Goal: Task Accomplishment & Management: Manage account settings

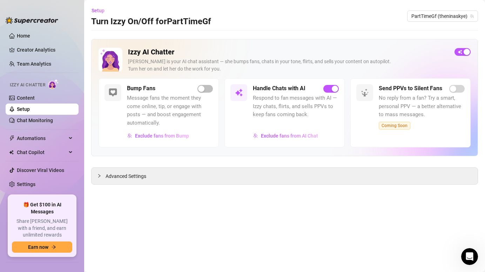
scroll to position [595, 0]
click at [27, 96] on link "Content" at bounding box center [26, 98] width 18 height 6
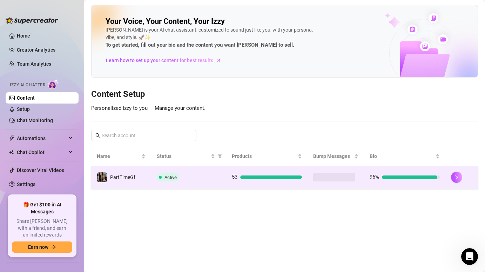
click at [150, 178] on td "PartTimeGf" at bounding box center [121, 177] width 60 height 23
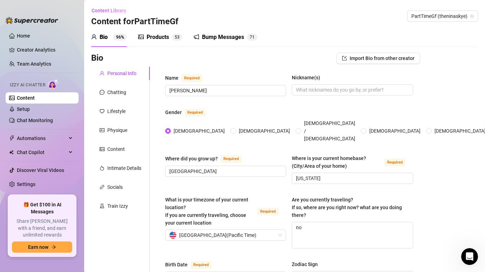
click at [231, 33] on div "Bump Messages" at bounding box center [223, 37] width 42 height 8
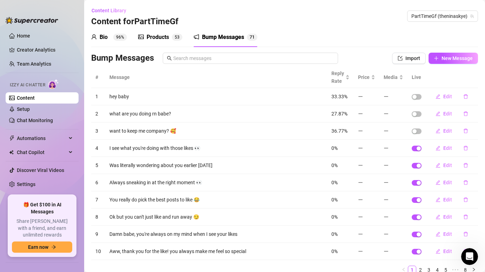
scroll to position [29, 0]
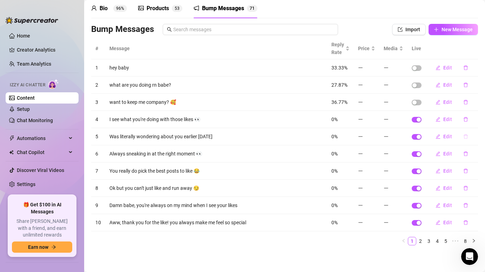
click at [467, 137] on icon "delete" at bounding box center [466, 136] width 5 height 5
click at [476, 121] on span "Yes" at bounding box center [473, 118] width 8 height 6
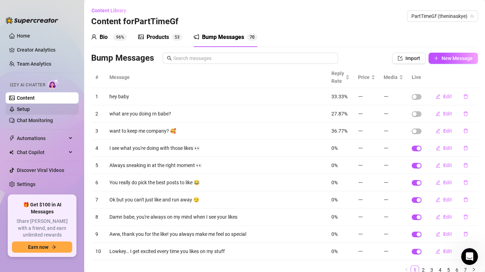
click at [30, 109] on link "Setup" at bounding box center [23, 109] width 13 height 6
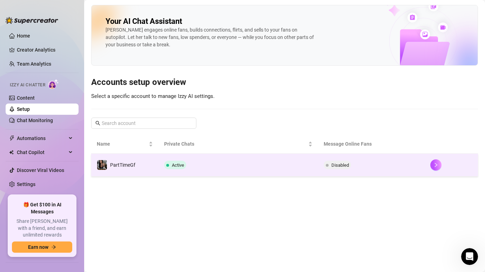
click at [149, 158] on td "PartTimeGf" at bounding box center [124, 165] width 67 height 23
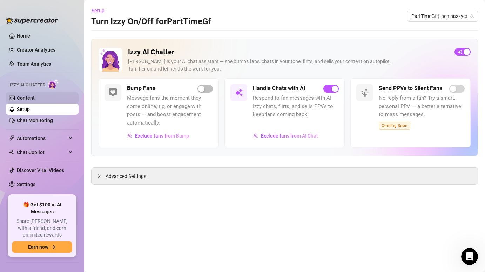
click at [31, 98] on link "Content" at bounding box center [26, 98] width 18 height 6
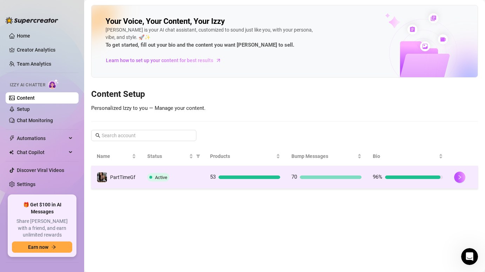
click at [199, 183] on td "Active" at bounding box center [173, 177] width 63 height 23
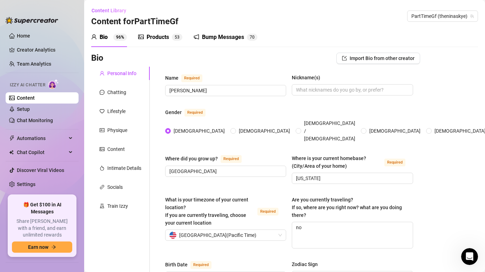
click at [221, 39] on div "Bump Messages" at bounding box center [223, 37] width 42 height 8
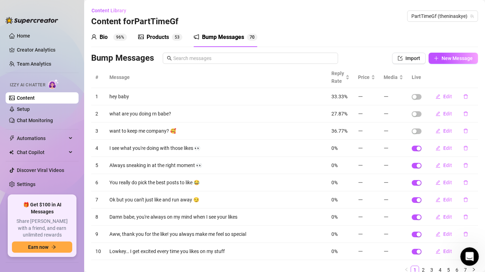
click at [472, 255] on icon "Open Intercom Messenger" at bounding box center [469, 256] width 12 height 12
click at [468, 257] on icon "Close Intercom Messenger" at bounding box center [469, 255] width 8 height 8
drag, startPoint x: 468, startPoint y: 257, endPoint x: 929, endPoint y: 476, distance: 509.9
click at [468, 258] on icon "Open Intercom Messenger" at bounding box center [469, 256] width 12 height 12
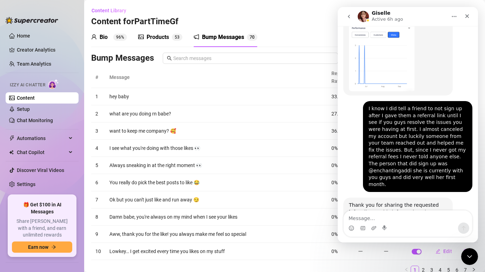
scroll to position [595, 0]
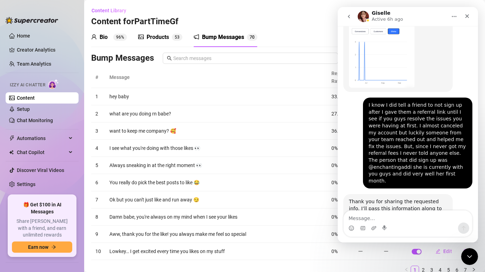
click at [371, 216] on textarea "Message…" at bounding box center [408, 217] width 128 height 12
type textarea "I"
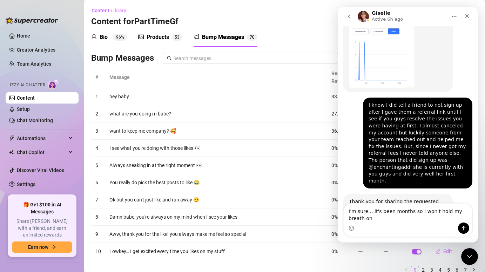
scroll to position [602, 0]
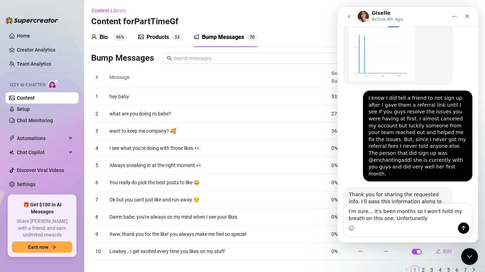
click at [393, 219] on textarea "I'm sure... it's been months so I won't hold my breath on this one. Unfortunetly" at bounding box center [408, 213] width 128 height 19
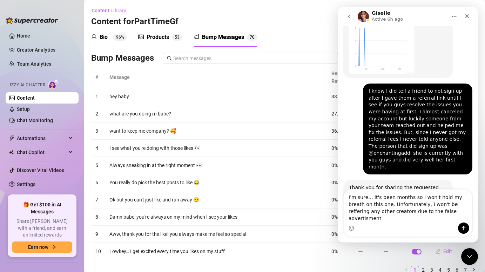
click at [445, 214] on textarea "I'm sure... it's been months so I won't hold my breath on this one. Unfortunate…" at bounding box center [408, 206] width 128 height 33
click at [435, 218] on textarea "I'm sure... it's been months so I won't hold my breath on this one. Unfortunate…" at bounding box center [408, 206] width 128 height 33
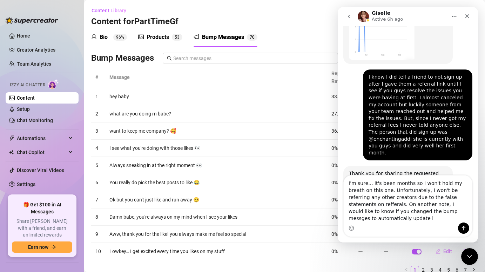
scroll to position [630, 0]
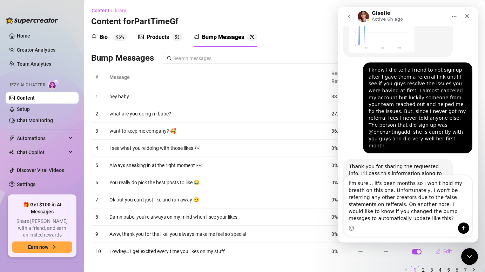
click at [405, 212] on textarea "I'm sure... it's been months so I won't hold my breath on this one. Unfortunate…" at bounding box center [408, 198] width 128 height 47
click at [359, 205] on textarea "I'm sure... it's been months so I won't hold my breath on this one. Unfortunate…" at bounding box center [408, 198] width 128 height 47
click at [395, 220] on textarea "I'm sure... it's been months so I won't hold my breath on this one. Unfortunate…" at bounding box center [408, 198] width 128 height 47
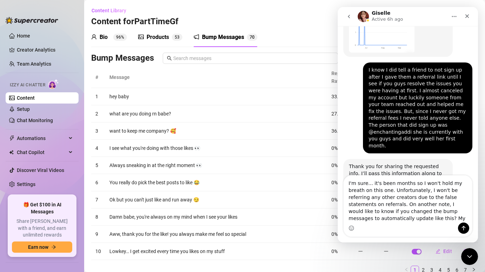
scroll to position [29, 0]
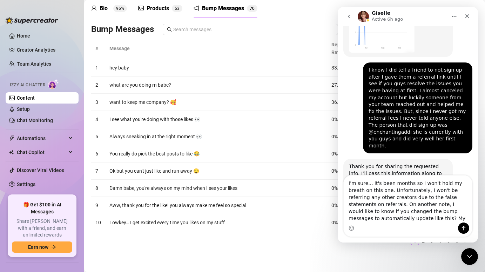
type textarea "I'm sure... it's been months so I won't hold my breath on this one. Unfortunate…"
click at [315, 133] on td "Always sneaking in at the right moment 👀" at bounding box center [216, 136] width 222 height 17
click at [468, 17] on icon "Close" at bounding box center [468, 16] width 4 height 4
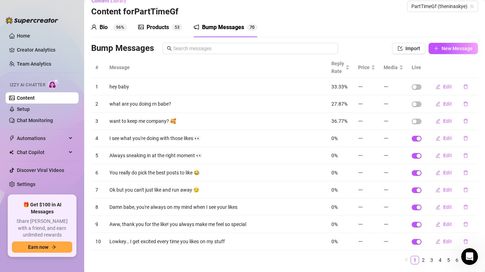
scroll to position [0, 0]
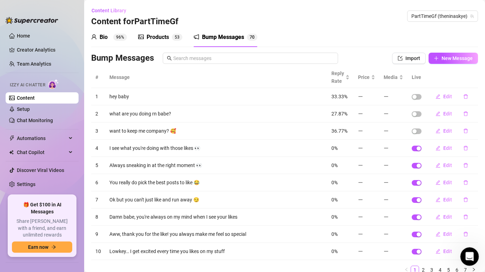
click at [472, 252] on div "Open Intercom Messenger" at bounding box center [468, 255] width 23 height 23
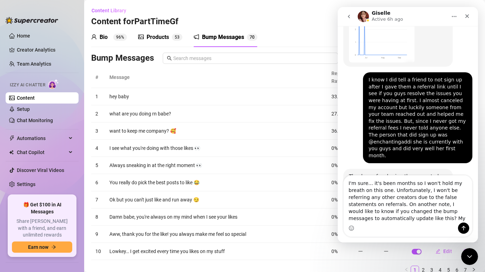
scroll to position [630, 0]
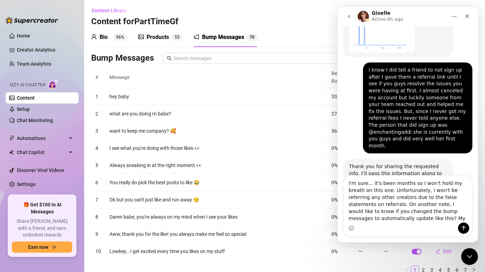
click at [396, 219] on textarea "I'm sure... it's been months so I won't hold my breath on this one. Unfortunate…" at bounding box center [408, 198] width 128 height 47
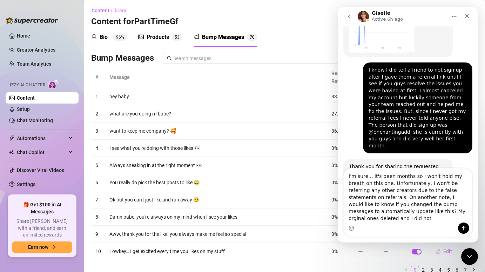
scroll to position [637, 0]
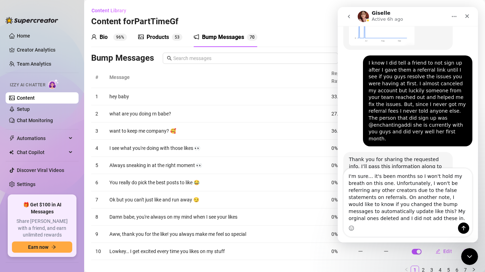
click at [403, 212] on textarea "I'm sure... it's been months so I won't hold my breath on this one. Unfortunate…" at bounding box center [408, 195] width 128 height 54
click at [395, 219] on textarea "I'm sure... it's been months so I won't hold my breath on this one. Unfortunate…" at bounding box center [408, 195] width 128 height 54
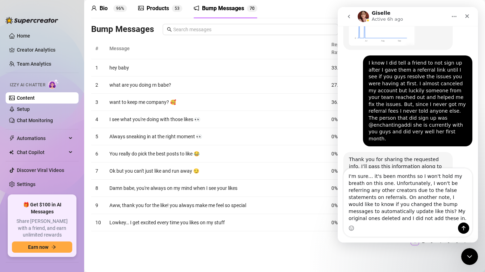
scroll to position [0, 0]
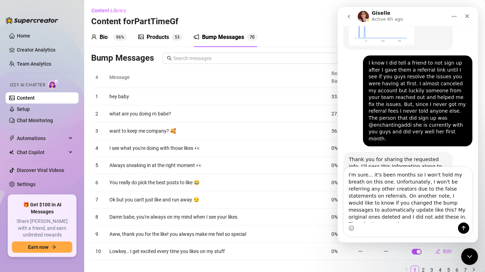
type textarea "I'm sure... it's been months so I won't hold my breath on this one. Unfortunate…"
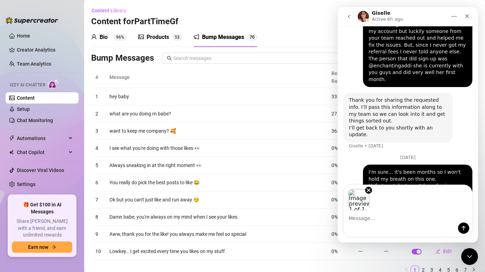
scroll to position [706, 0]
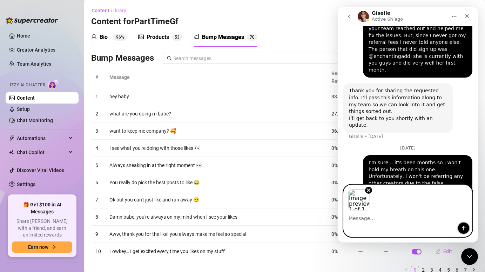
click at [462, 228] on icon "Send a message…" at bounding box center [464, 228] width 6 height 6
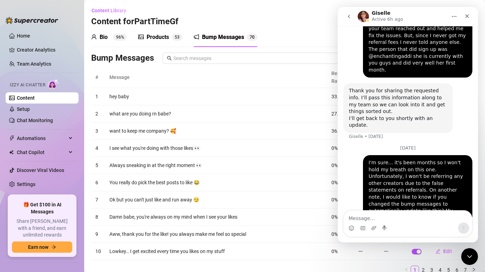
scroll to position [750, 0]
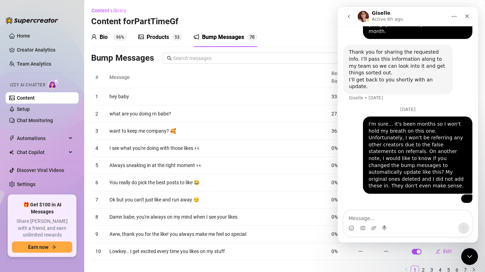
click at [467, 199] on img "user says…" at bounding box center [467, 199] width 0 height 0
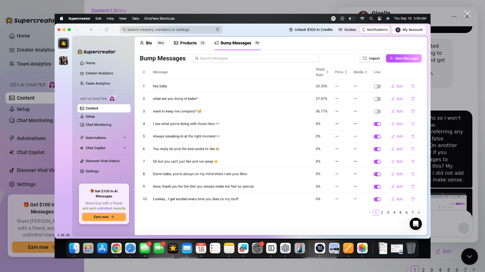
click at [441, 177] on div "Intercom messenger" at bounding box center [242, 136] width 485 height 272
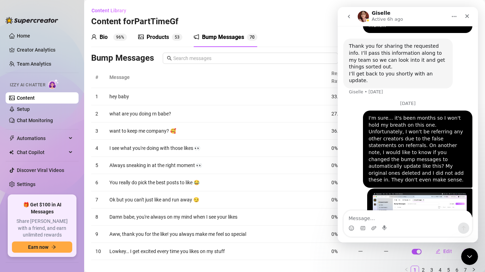
click at [253, 142] on td "I see what you're doing with those likes 👀" at bounding box center [216, 148] width 222 height 17
click at [470, 15] on icon "Close" at bounding box center [468, 16] width 6 height 6
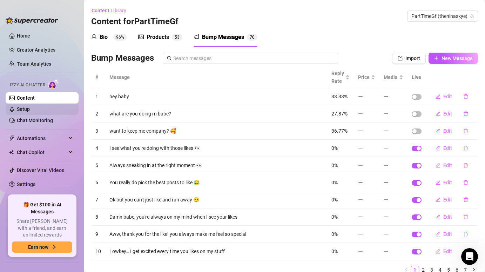
click at [28, 109] on link "Setup" at bounding box center [23, 109] width 13 height 6
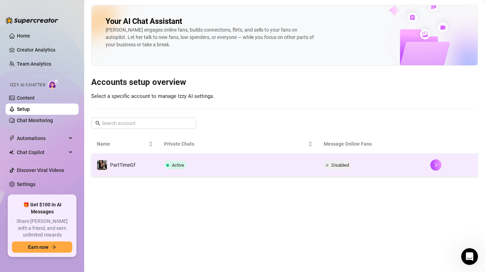
click at [221, 161] on td "Active" at bounding box center [239, 165] width 160 height 23
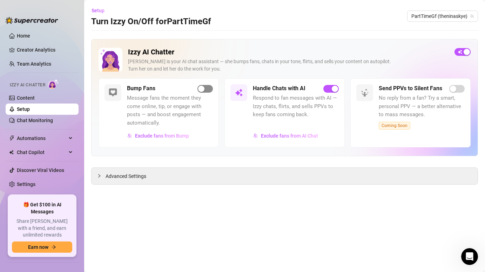
click at [204, 88] on div "button" at bounding box center [201, 89] width 6 height 6
click at [146, 173] on span "Advanced Settings" at bounding box center [126, 176] width 41 height 8
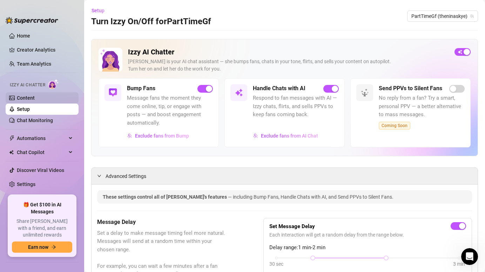
click at [22, 95] on link "Content" at bounding box center [26, 98] width 18 height 6
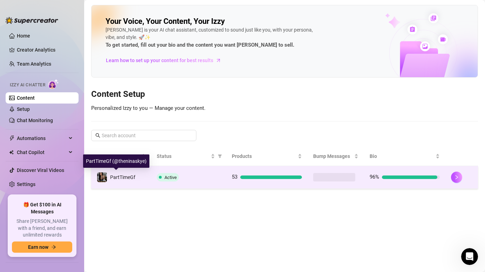
click at [124, 179] on span "PartTimeGf" at bounding box center [122, 177] width 25 height 6
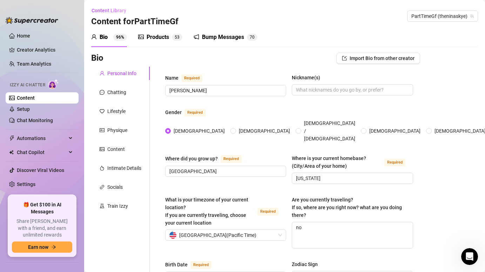
click at [235, 35] on div "Bump Messages" at bounding box center [223, 37] width 42 height 8
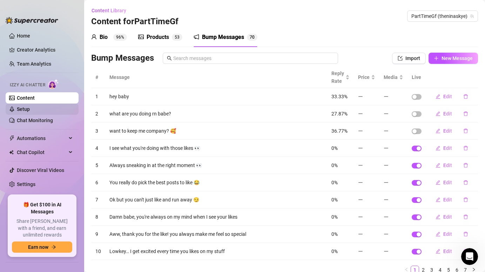
click at [26, 107] on link "Setup" at bounding box center [23, 109] width 13 height 6
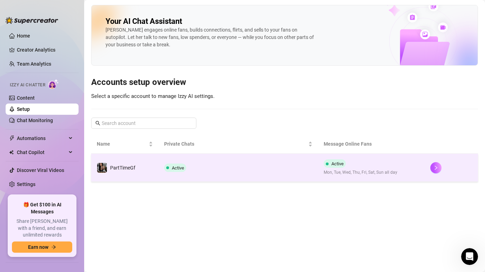
click at [117, 173] on td "PartTimeGf" at bounding box center [124, 168] width 67 height 28
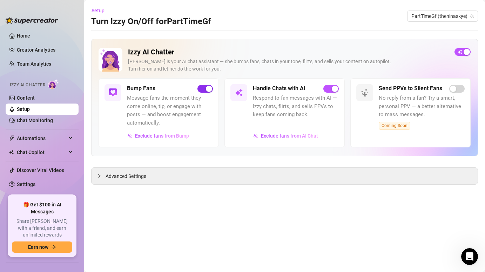
click at [209, 86] on div "button" at bounding box center [209, 89] width 6 height 6
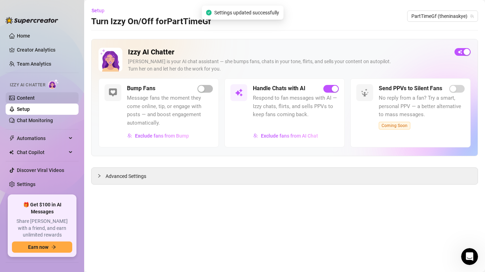
click at [34, 95] on link "Content" at bounding box center [26, 98] width 18 height 6
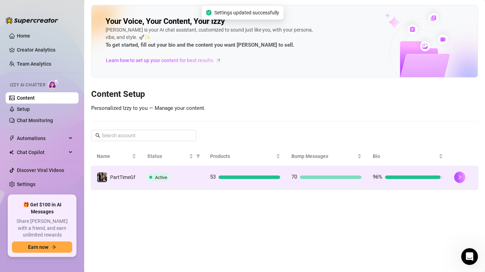
click at [210, 188] on td "53" at bounding box center [245, 177] width 81 height 23
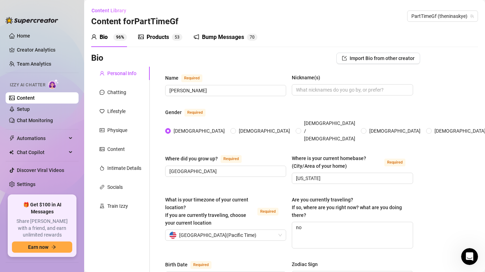
click at [225, 38] on div "Bump Messages" at bounding box center [223, 37] width 42 height 8
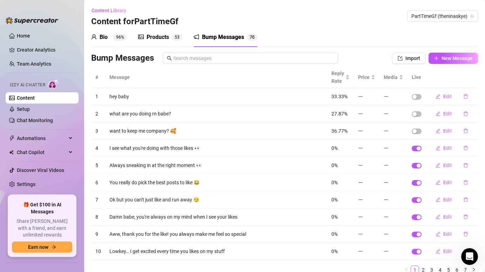
scroll to position [29, 0]
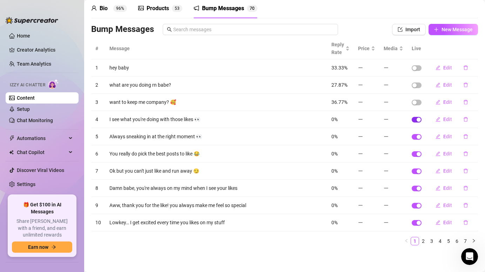
click at [419, 121] on div "button" at bounding box center [419, 120] width 4 height 4
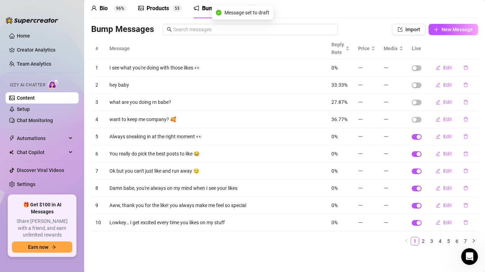
click at [418, 133] on td at bounding box center [417, 136] width 18 height 17
click at [419, 137] on div "button" at bounding box center [419, 137] width 4 height 4
click at [420, 156] on span "button" at bounding box center [417, 154] width 10 height 6
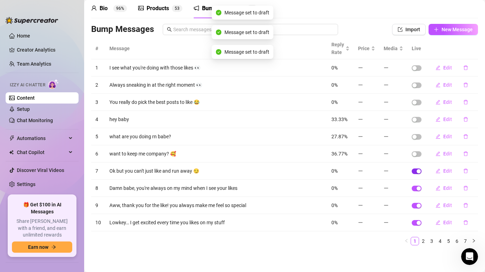
click at [419, 173] on span "button" at bounding box center [417, 171] width 10 height 6
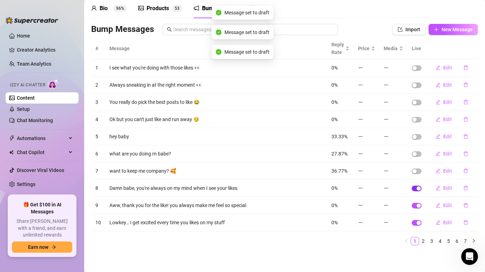
click at [419, 191] on span "button" at bounding box center [417, 189] width 10 height 6
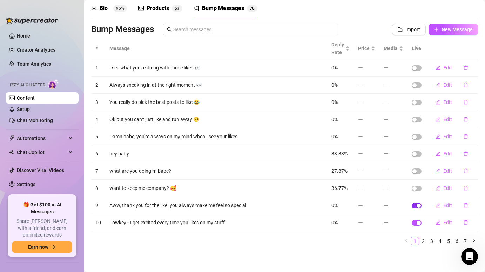
click at [418, 205] on div "button" at bounding box center [419, 206] width 4 height 4
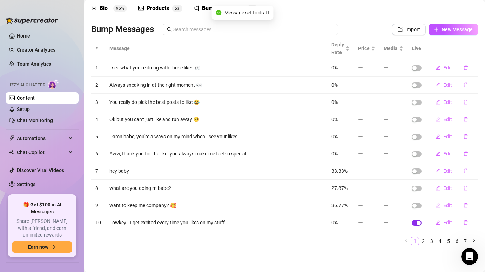
click at [418, 220] on span "button" at bounding box center [417, 223] width 10 height 6
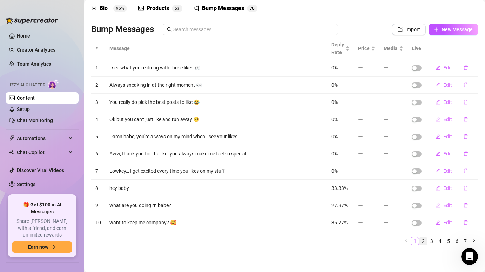
click at [423, 242] on link "2" at bounding box center [424, 241] width 8 height 8
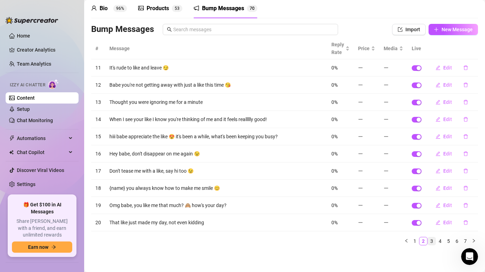
click at [432, 242] on link "3" at bounding box center [432, 241] width 8 height 8
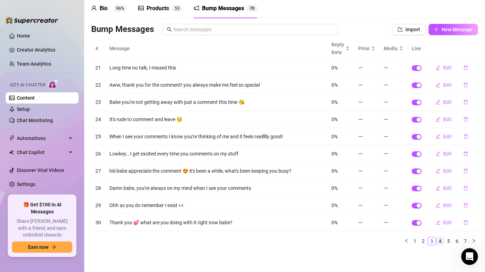
click at [443, 242] on link "4" at bounding box center [441, 241] width 8 height 8
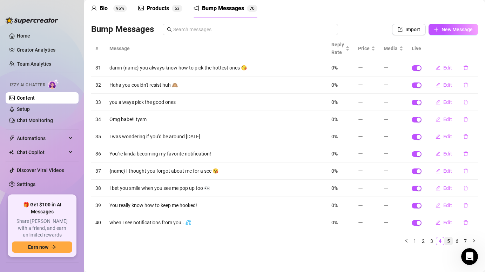
click at [449, 242] on link "5" at bounding box center [449, 241] width 8 height 8
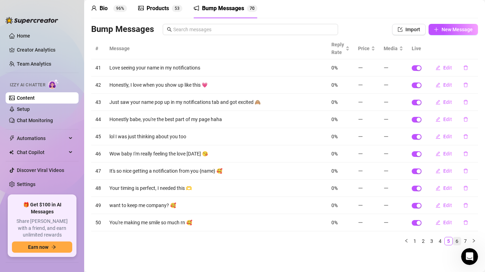
click at [456, 239] on link "6" at bounding box center [457, 241] width 8 height 8
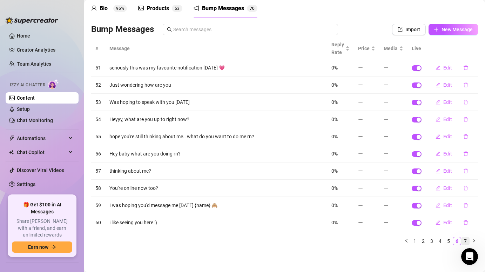
click at [466, 240] on link "7" at bounding box center [466, 241] width 8 height 8
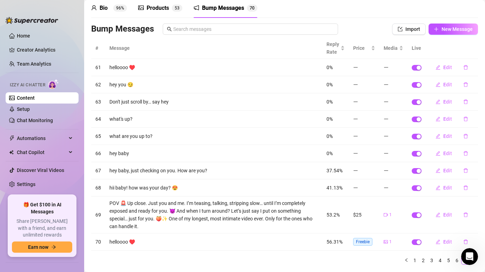
scroll to position [42, 0]
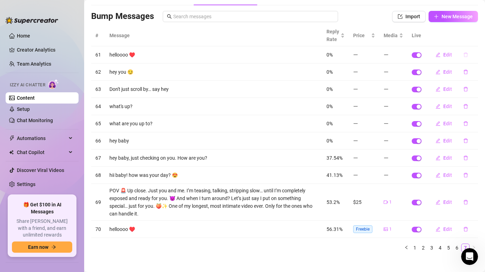
click at [466, 53] on icon "delete" at bounding box center [466, 55] width 4 height 5
click at [408, 69] on td at bounding box center [417, 72] width 18 height 17
click at [420, 58] on span "button" at bounding box center [417, 55] width 10 height 6
click at [418, 75] on td at bounding box center [417, 72] width 18 height 17
click at [418, 74] on div "button" at bounding box center [419, 72] width 4 height 4
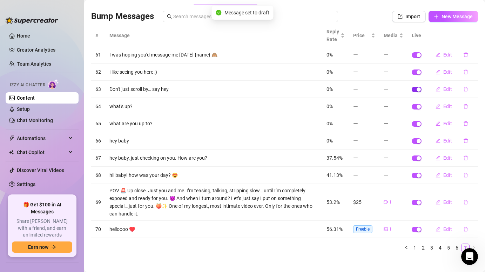
click at [419, 87] on div "button" at bounding box center [419, 89] width 4 height 4
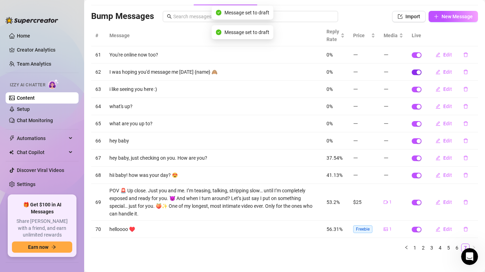
click at [420, 71] on div "button" at bounding box center [419, 72] width 4 height 4
click at [418, 53] on div "button" at bounding box center [419, 55] width 4 height 4
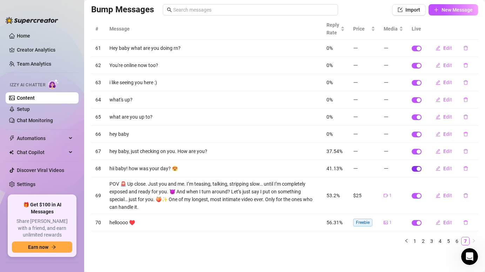
click at [418, 168] on div "button" at bounding box center [419, 169] width 4 height 4
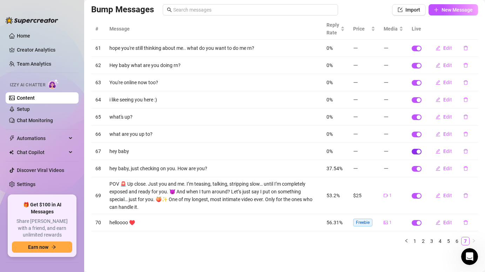
click at [419, 154] on span "button" at bounding box center [417, 152] width 10 height 6
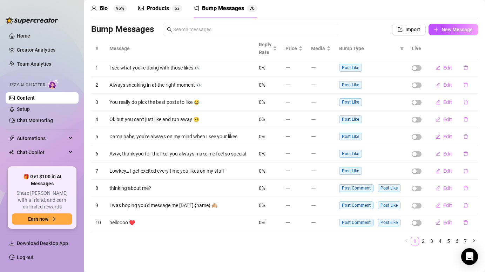
scroll to position [28, 0]
click at [423, 243] on link "2" at bounding box center [424, 242] width 8 height 8
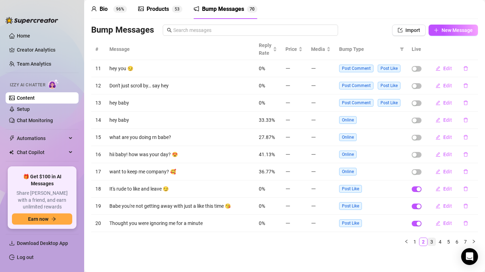
click at [435, 243] on link "3" at bounding box center [432, 242] width 8 height 8
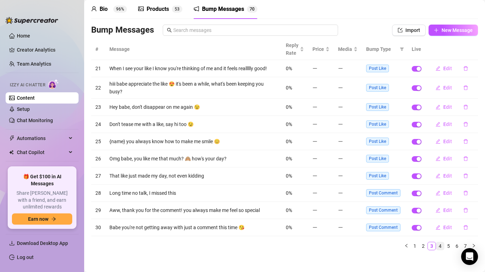
click at [443, 245] on link "4" at bounding box center [441, 246] width 8 height 8
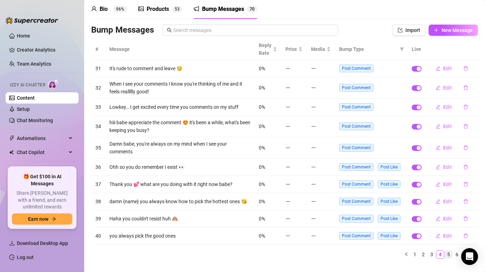
click at [449, 251] on link "5" at bounding box center [449, 255] width 8 height 8
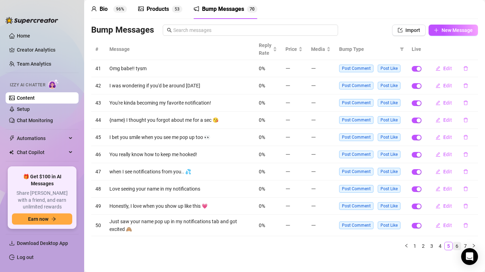
click at [457, 247] on link "6" at bounding box center [457, 246] width 8 height 8
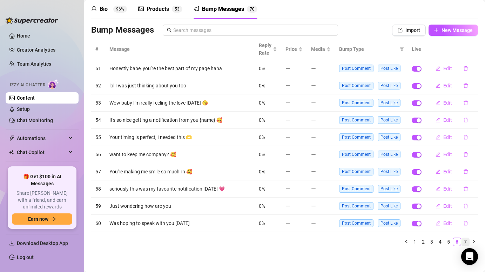
click at [466, 242] on link "7" at bounding box center [466, 242] width 8 height 8
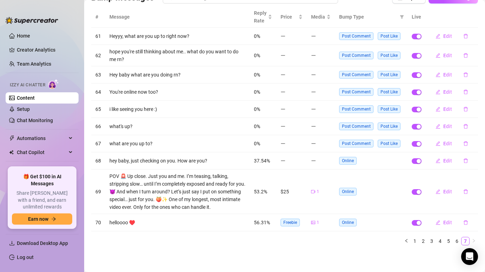
scroll to position [0, 0]
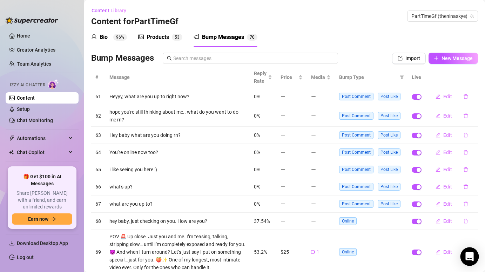
click at [473, 256] on icon "Open Intercom Messenger" at bounding box center [470, 256] width 8 height 9
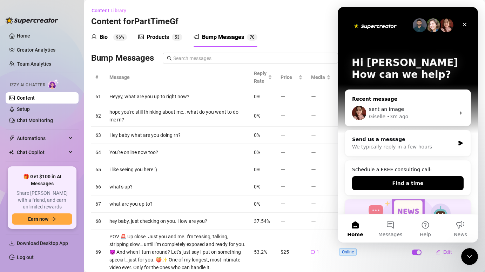
click at [419, 108] on div "sent an image" at bounding box center [412, 109] width 86 height 7
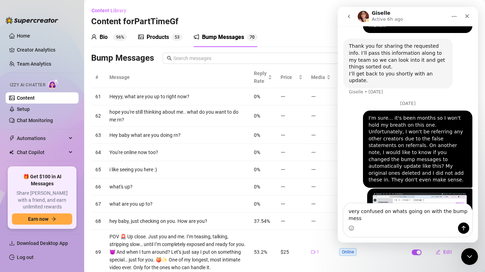
scroll to position [757, 0]
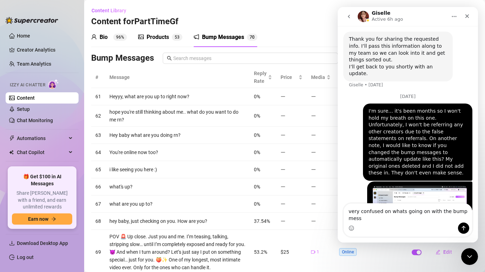
type textarea "very confused on whats going on with the bump mes"
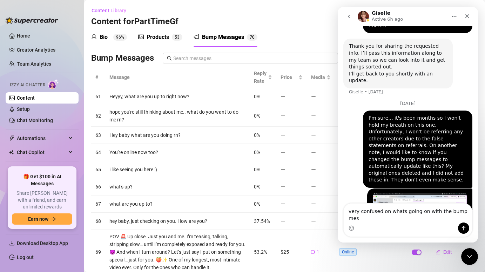
click at [368, 220] on textarea "very confused on whats going on with the bump mes" at bounding box center [408, 213] width 128 height 19
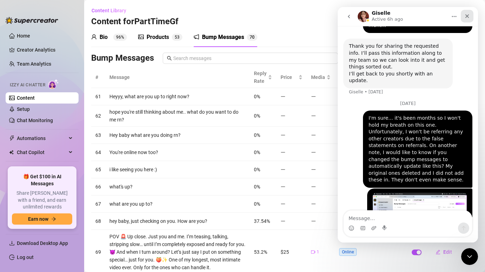
click at [468, 14] on icon "Close" at bounding box center [468, 16] width 6 height 6
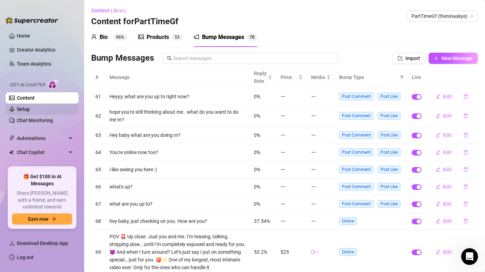
click at [30, 106] on link "Setup" at bounding box center [23, 109] width 13 height 6
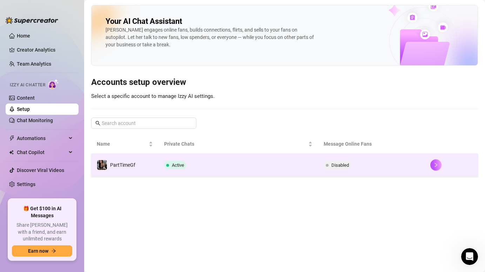
click at [202, 169] on td "Active" at bounding box center [239, 165] width 160 height 23
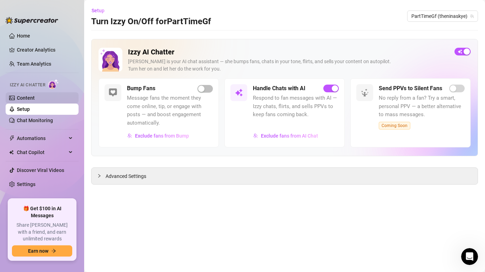
click at [35, 95] on link "Content" at bounding box center [26, 98] width 18 height 6
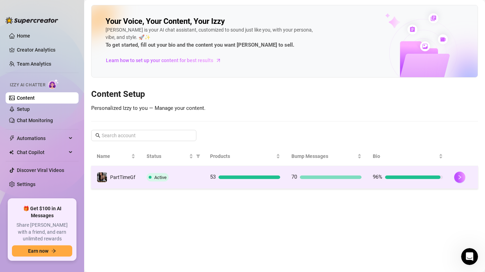
click at [182, 177] on div "Active" at bounding box center [173, 177] width 52 height 8
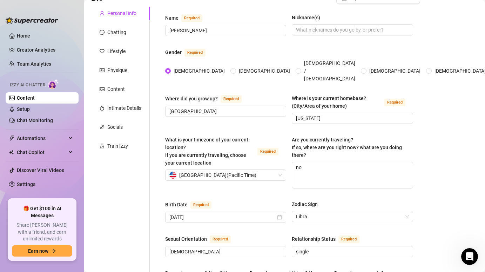
scroll to position [59, 0]
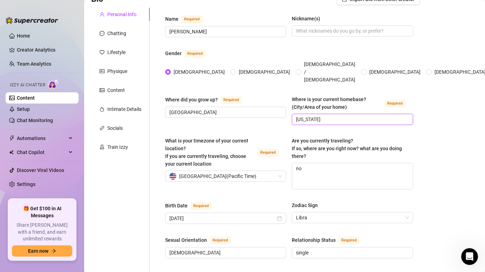
click at [335, 115] on input "[US_STATE]" at bounding box center [351, 119] width 111 height 8
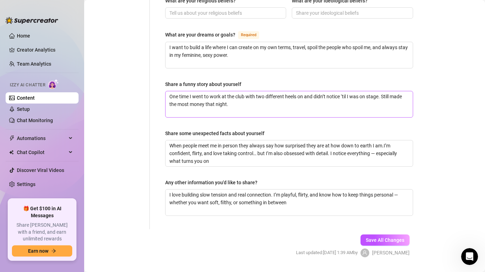
scroll to position [450, 0]
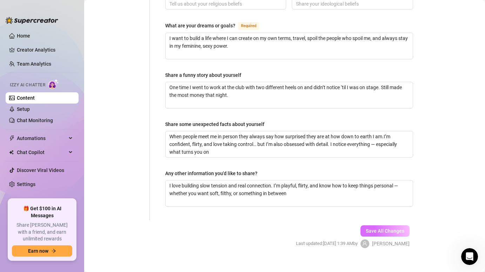
click at [383, 228] on span "Save All Changes" at bounding box center [385, 231] width 39 height 6
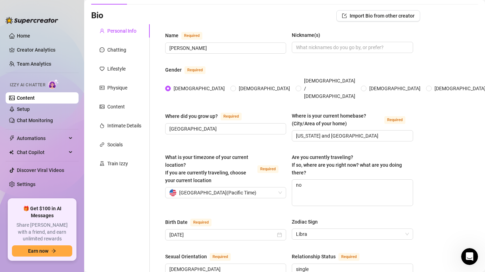
scroll to position [0, 0]
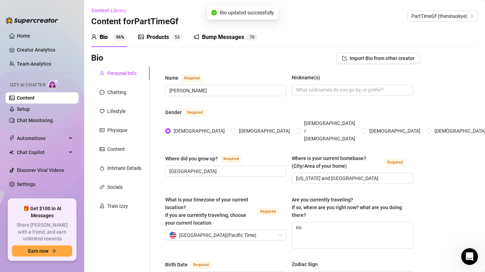
type input "[US_STATE] and [GEOGRAPHIC_DATA]"
click at [115, 93] on div "Chatting" at bounding box center [116, 92] width 19 height 8
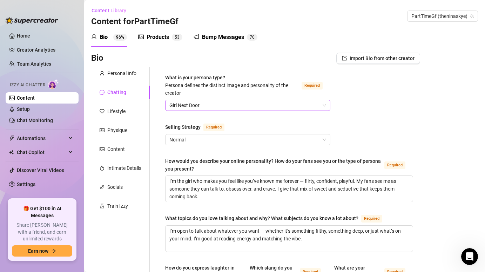
click at [231, 105] on span "Girl Next Door" at bounding box center [248, 105] width 157 height 11
click at [291, 87] on div "What is your persona type? [PERSON_NAME] defines the distinct image and persona…" at bounding box center [232, 85] width 134 height 23
click at [291, 100] on input "What is your persona type? [PERSON_NAME] defines the distinct image and persona…" at bounding box center [245, 105] width 151 height 11
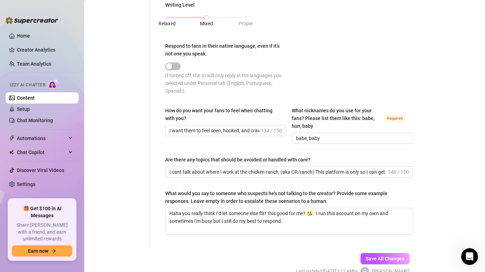
scroll to position [390, 0]
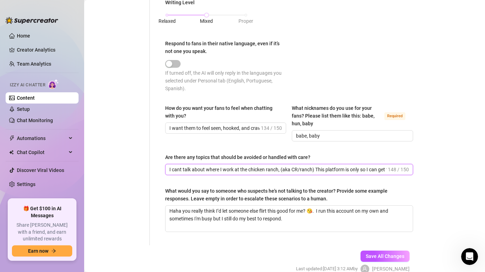
click at [354, 168] on input "I cant talk about where I work at the chicken ranch, (aka CR/ranch) This platfo…" at bounding box center [278, 170] width 217 height 8
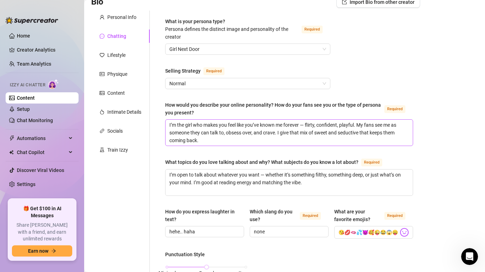
scroll to position [52, 0]
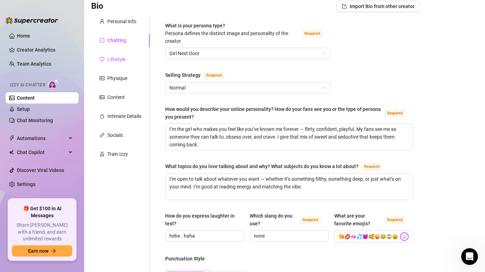
click at [118, 59] on div "Lifestyle" at bounding box center [116, 59] width 18 height 8
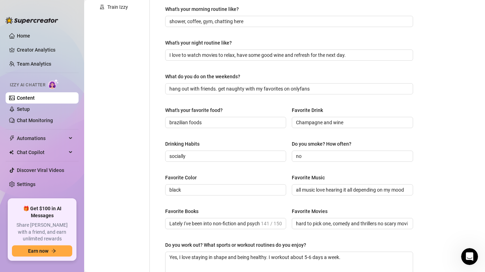
scroll to position [0, 0]
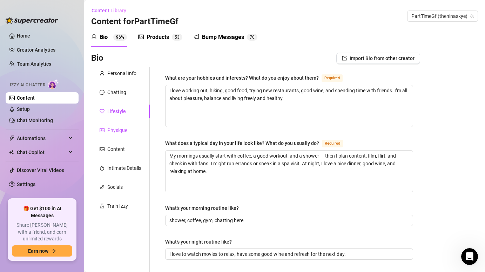
click at [125, 130] on div "Physique" at bounding box center [117, 130] width 20 height 8
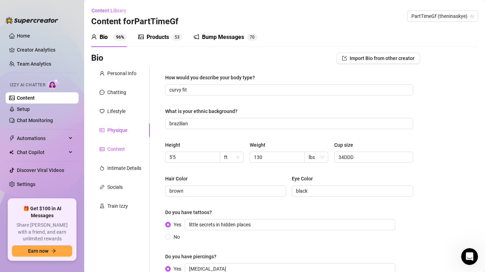
click at [121, 149] on div "Content" at bounding box center [116, 149] width 18 height 8
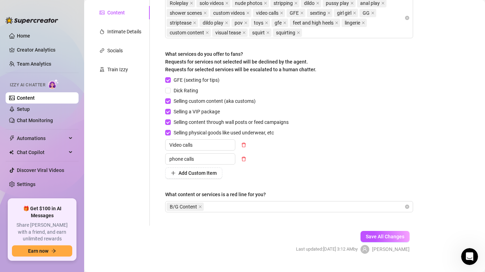
scroll to position [146, 0]
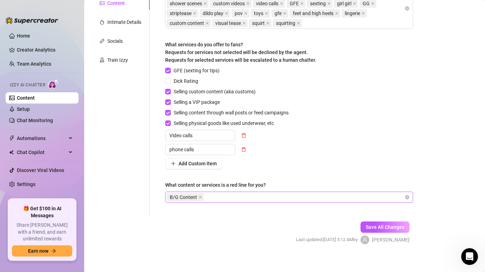
click at [251, 197] on div "B/G Content" at bounding box center [286, 197] width 238 height 10
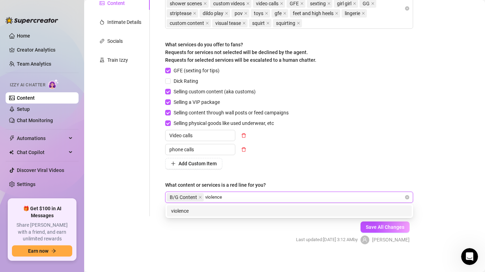
type input "violence"
type input "chicken ranch"
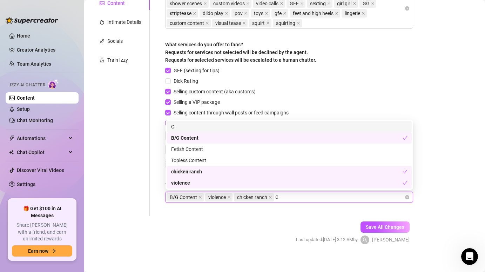
type input "Cr"
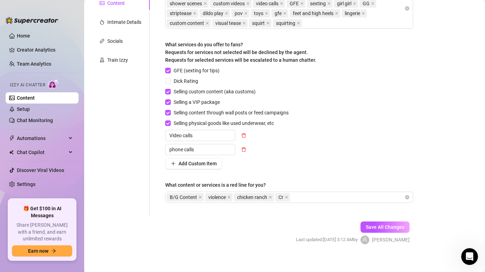
click at [365, 79] on div "GFE (sexting for tips) Dick Rating Selling custom content (aka customs) Selling…" at bounding box center [289, 118] width 248 height 102
click at [394, 229] on span "Save All Changes" at bounding box center [385, 227] width 39 height 6
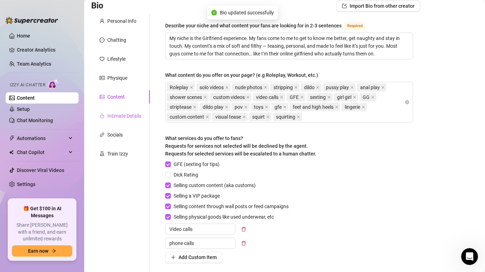
scroll to position [48, 0]
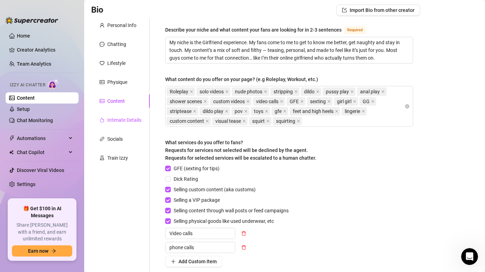
click at [119, 121] on div "Intimate Details" at bounding box center [124, 120] width 34 height 8
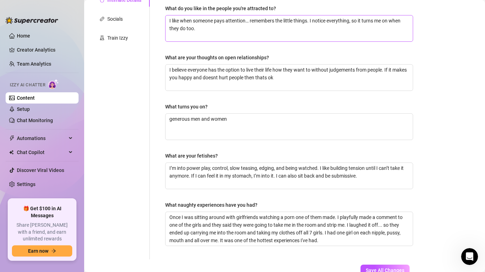
scroll to position [217, 0]
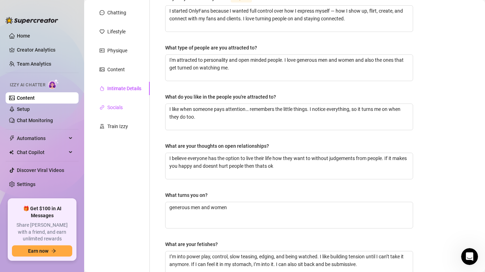
click at [117, 107] on div "Socials" at bounding box center [114, 108] width 15 height 8
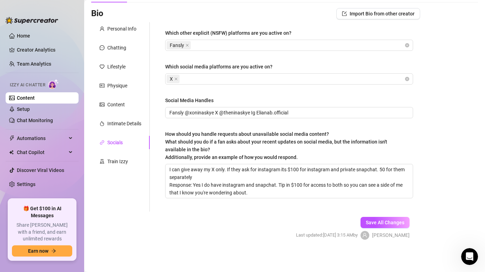
scroll to position [46, 0]
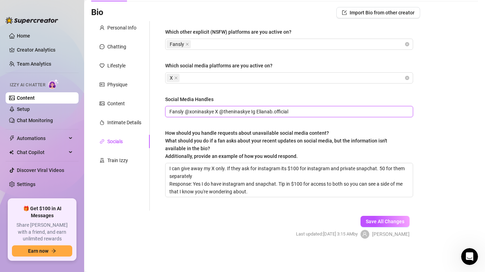
click at [294, 113] on input "Fansly @xoninaskye X @theninaskye Ig Elianab.official" at bounding box center [289, 112] width 238 height 8
type input "Fansly @xoninaskye X @theninaskye Ig"
click at [242, 109] on input "Fansly @xoninaskye X @theninaskye Ig" at bounding box center [289, 112] width 238 height 8
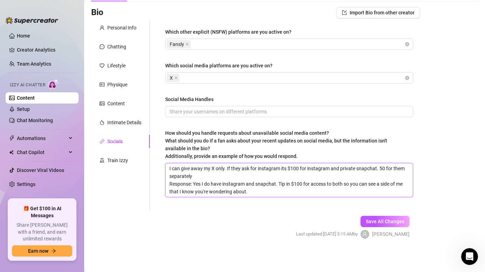
click at [169, 168] on textarea "I can give away my X only. If they ask for instagram its $100 for instagram and…" at bounding box center [289, 180] width 247 height 34
type textarea "CI can give away my X only. If they ask for instagram its $100 for instagram an…"
type textarea "CuI can give away my X only. If they ask for instagram its $100 for instagram a…"
type textarea "CusI can give away my X only. If they ask for instagram its $100 for instagram …"
type textarea "CustI can give away my X only. If they ask for instagram its $100 for instagram…"
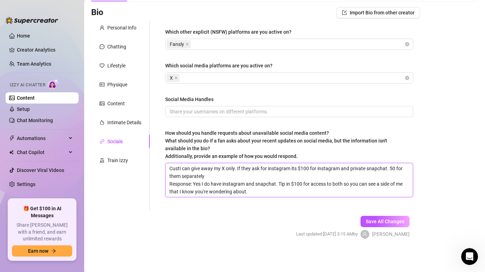
type textarea "CustoI can give away my X only. If they ask for instagram its $100 for instagra…"
type textarea "CustomI can give away my X only. If they ask for instagram its $100 for instagr…"
type textarea "Custom I can give away my X only. If they ask for instagram its $100 for instag…"
type textarea "Custom rI can give away my X only. If they ask for instagram its $100 for insta…"
type textarea "Custom reI can give away my X only. If they ask for instagram its $100 for inst…"
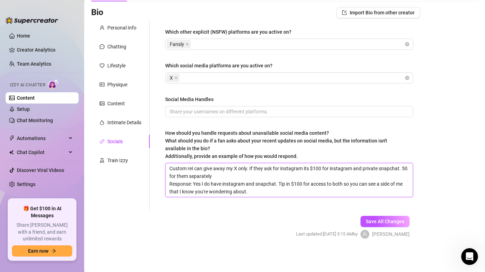
type textarea "Custom reqI can give away my X only. If they ask for instagram its $100 for ins…"
type textarea "Custom requI can give away my X only. If they ask for instagram its $100 for in…"
type textarea "Custom requeI can give away my X only. If they ask for instagram its $100 for i…"
type textarea "Custom requesI can give away my X only. If they ask for instagram its $100 for …"
type textarea "Custom requestI can give away my X only. If they ask for instagram its $100 for…"
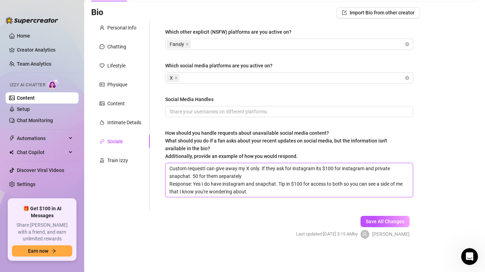
type textarea "Custom request I can give away my X only. If they ask for instagram its $100 fo…"
type textarea "Custom request oI can give away my X only. If they ask for instagram its $100 f…"
type textarea "Custom request onI can give away my X only. If they ask for instagram its $100 …"
type textarea "Custom request onlI can give away my X only. If they ask for instagram its $100…"
type textarea "Custom request onlyI can give away my X only. If they ask for instagram its $10…"
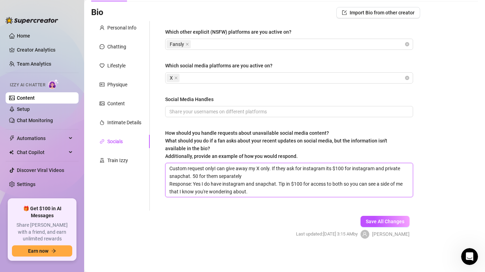
type textarea "Custom request only.I can give away my X only. If they ask for instagram its $1…"
drag, startPoint x: 217, startPoint y: 169, endPoint x: 236, endPoint y: 164, distance: 19.6
click at [236, 164] on textarea "Custom request only. I can give away my X only. If they ask for instagram its $…" at bounding box center [289, 180] width 247 height 34
click at [248, 175] on textarea "Custom request only. I can give away my X only. If they ask for instagram its $…" at bounding box center [289, 180] width 247 height 34
type textarea "Custom request only. I can give away my X only. If they ask for instagram its $…"
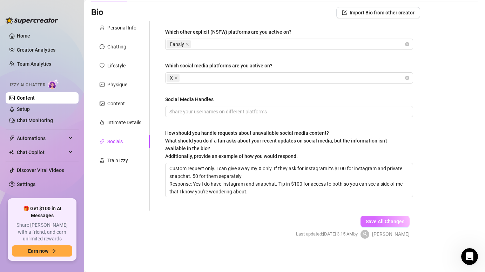
click at [398, 227] on button "Save All Changes" at bounding box center [385, 221] width 49 height 11
click at [117, 160] on div "Train Izzy" at bounding box center [117, 161] width 21 height 8
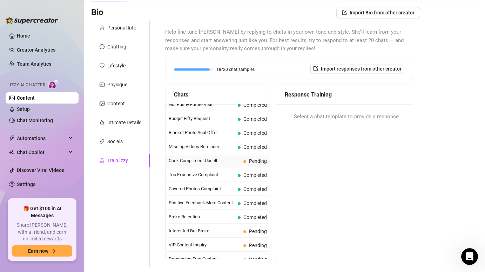
scroll to position [35, 0]
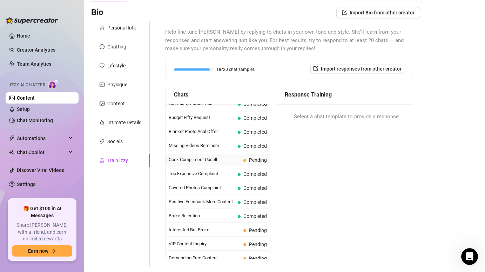
click at [204, 157] on span "Cock Compliment Upsell" at bounding box center [205, 159] width 72 height 7
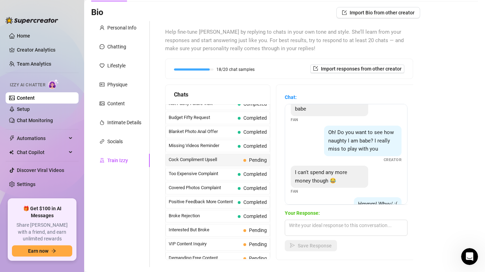
scroll to position [212, 0]
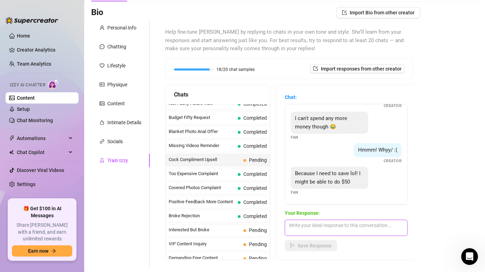
click at [307, 229] on textarea at bounding box center [346, 228] width 123 height 16
type textarea "I have something for you I know you'll love for that"
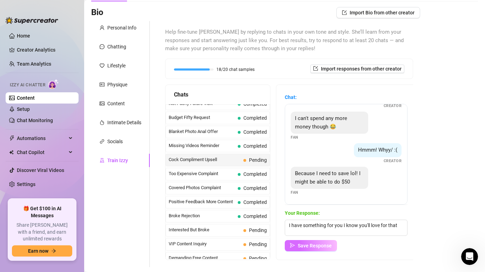
click at [313, 243] on span "Save Response" at bounding box center [315, 246] width 34 height 6
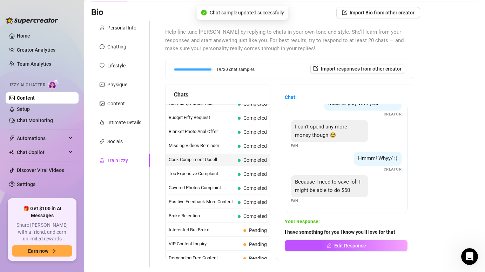
scroll to position [204, 0]
click at [43, 119] on link "Chat Monitoring" at bounding box center [35, 121] width 36 height 6
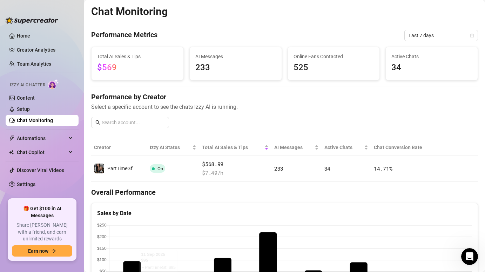
scroll to position [6, 0]
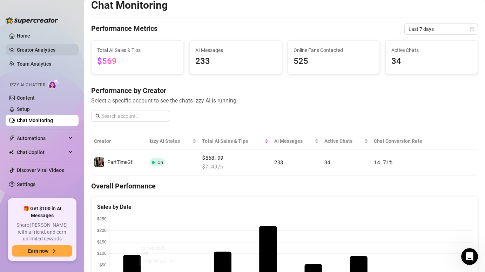
click at [36, 51] on link "Creator Analytics" at bounding box center [45, 49] width 56 height 11
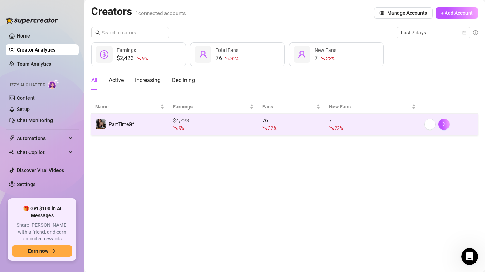
click at [155, 125] on td "PartTimeGf" at bounding box center [130, 124] width 78 height 21
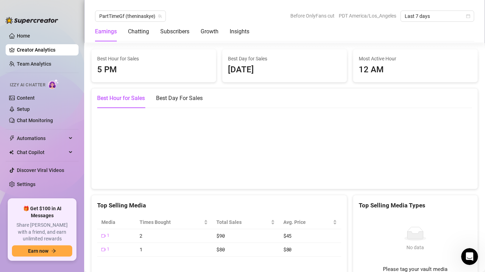
scroll to position [1049, 0]
click at [187, 98] on div "Best Day For Sales" at bounding box center [179, 97] width 47 height 8
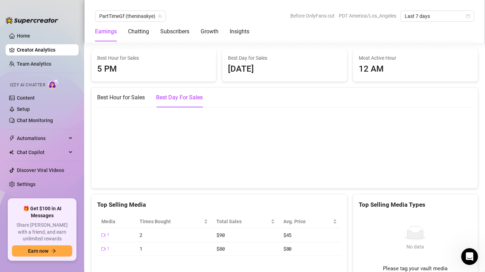
scroll to position [750, 0]
